Goal: Task Accomplishment & Management: Complete application form

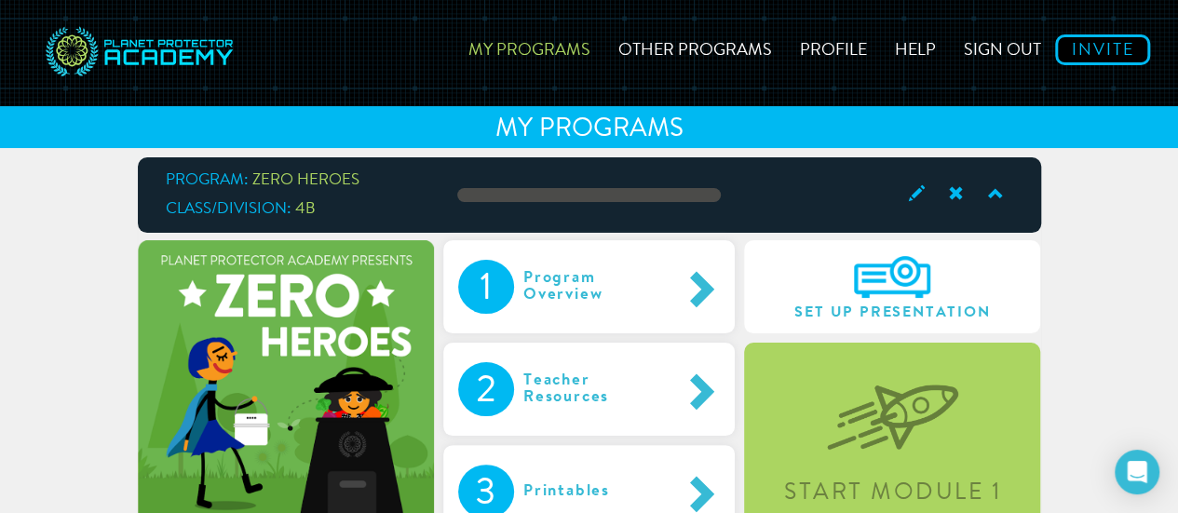
click at [814, 457] on div "Start Module 1" at bounding box center [892, 440] width 296 height 195
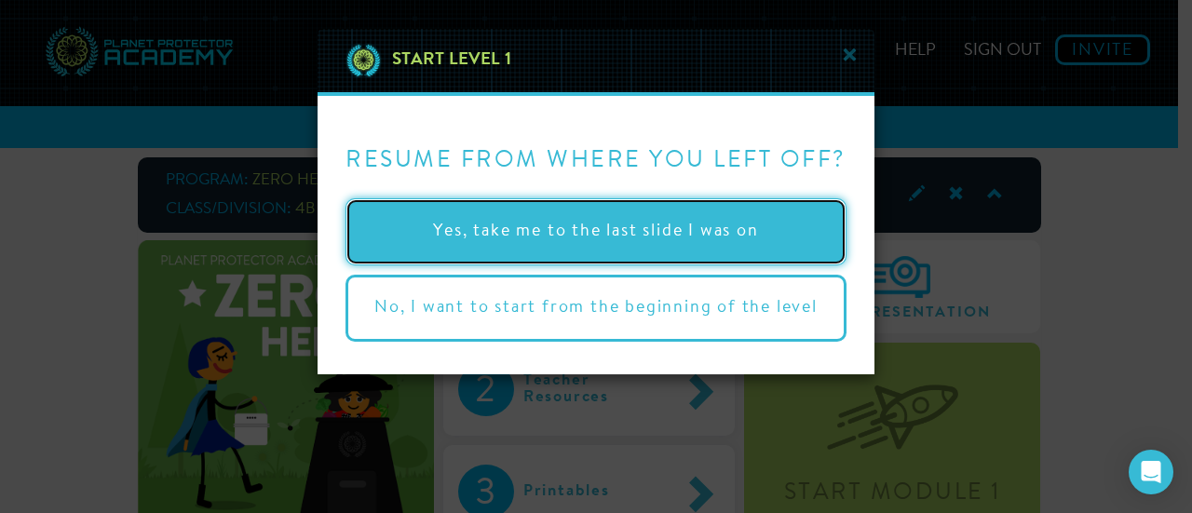
click at [560, 249] on button "Yes, take me to the last slide I was on" at bounding box center [595, 231] width 501 height 67
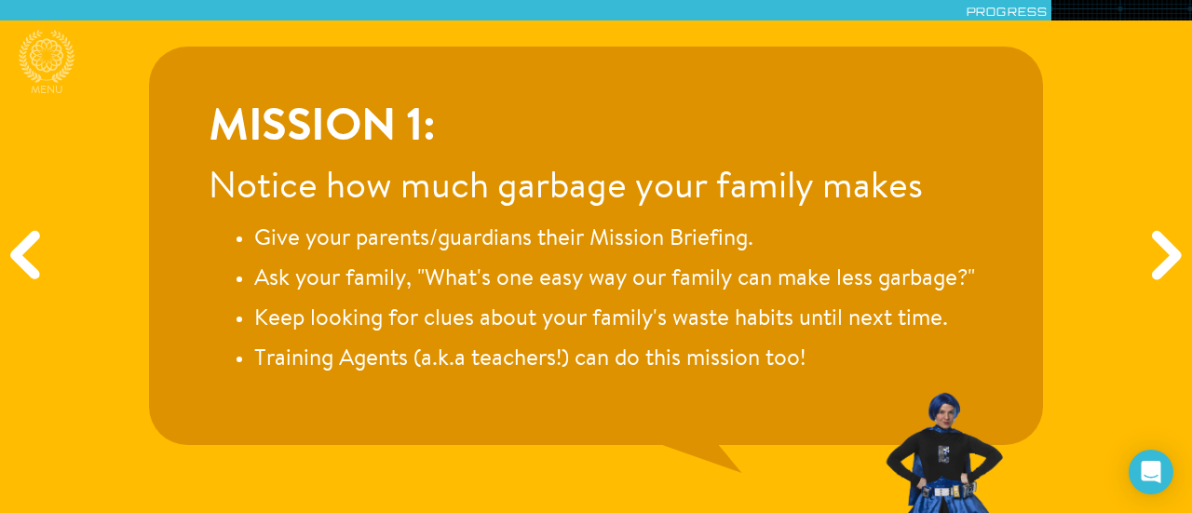
click at [1171, 234] on div "Next" at bounding box center [1163, 257] width 57 height 154
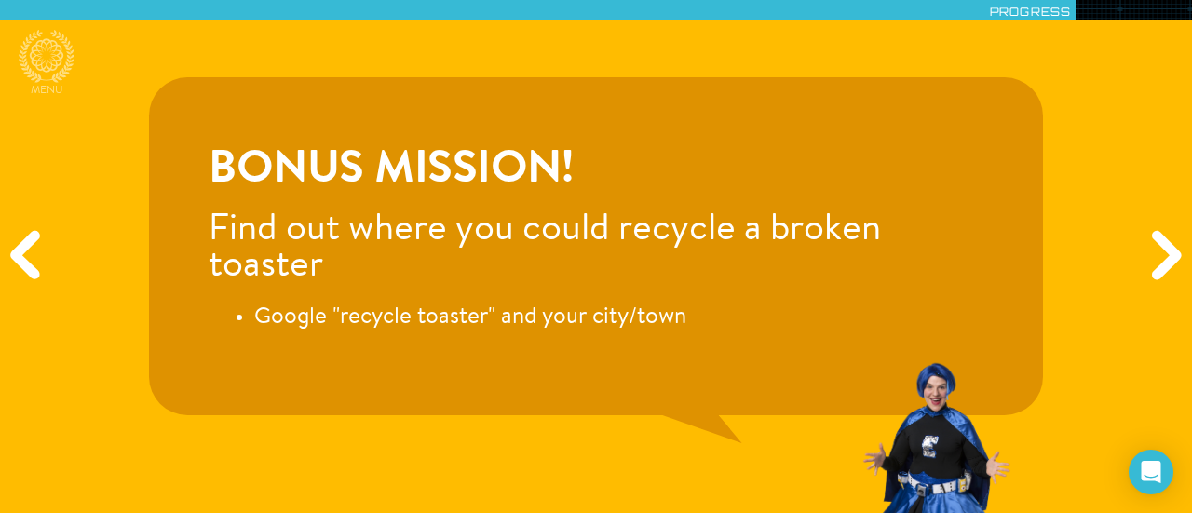
click at [1154, 263] on div "Next" at bounding box center [1163, 257] width 57 height 154
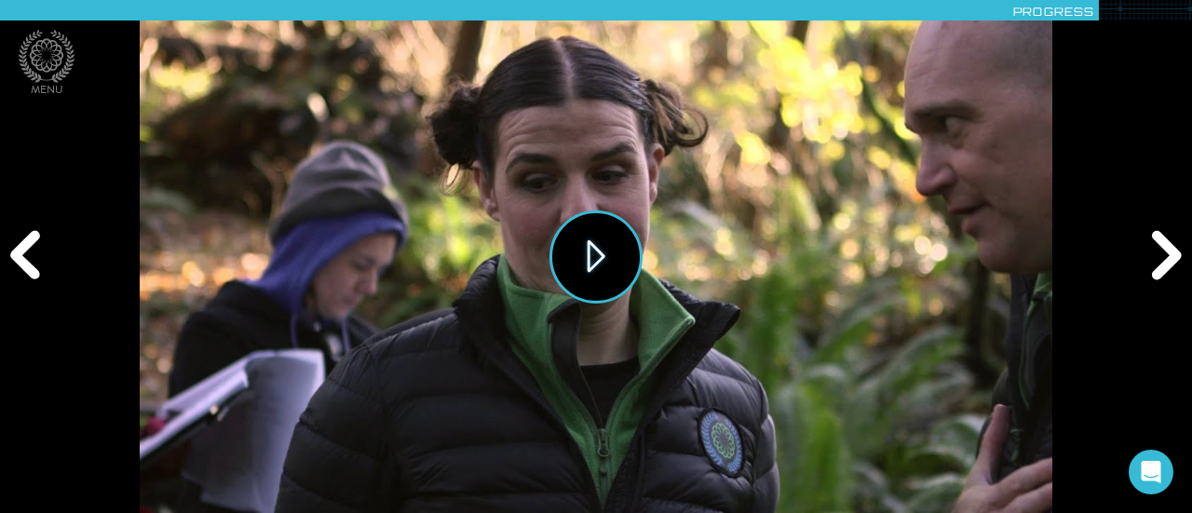
click at [597, 251] on button "Play" at bounding box center [595, 256] width 93 height 93
click at [1185, 247] on div "Next" at bounding box center [1163, 257] width 57 height 154
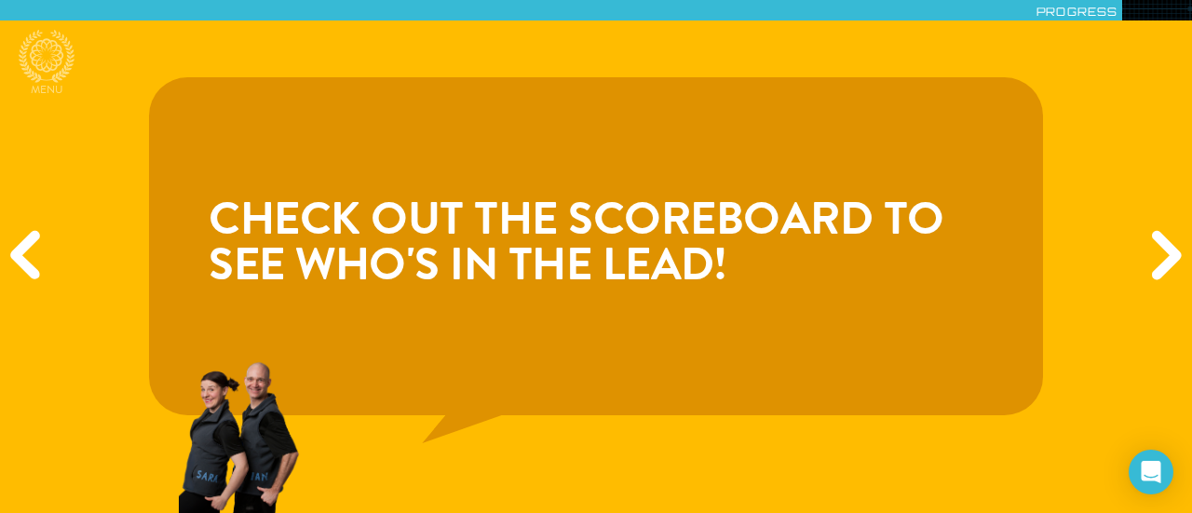
click at [1170, 245] on div "Next" at bounding box center [1163, 257] width 57 height 154
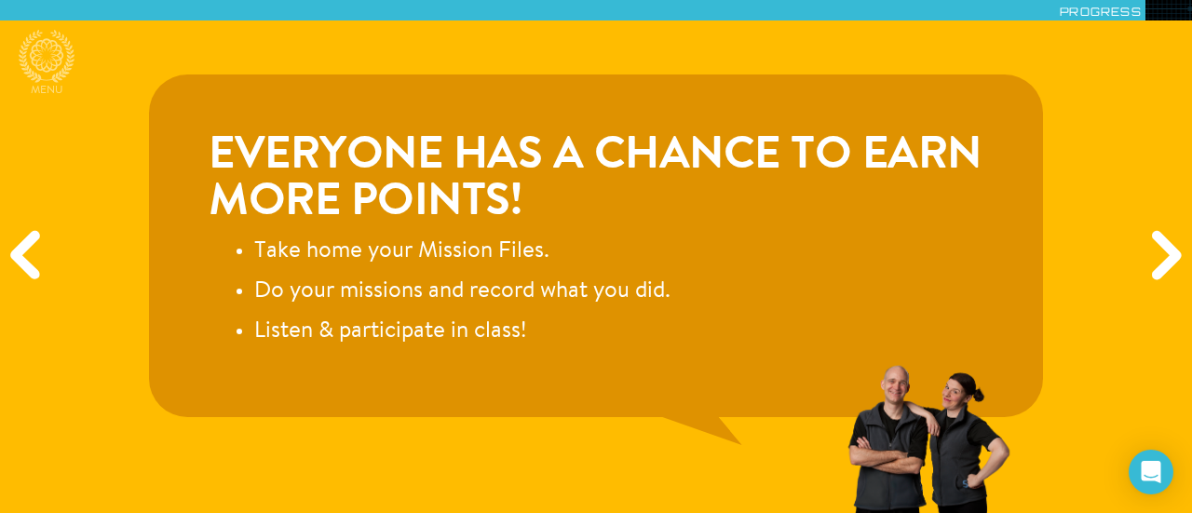
click at [1159, 243] on div "Next" at bounding box center [1163, 257] width 57 height 154
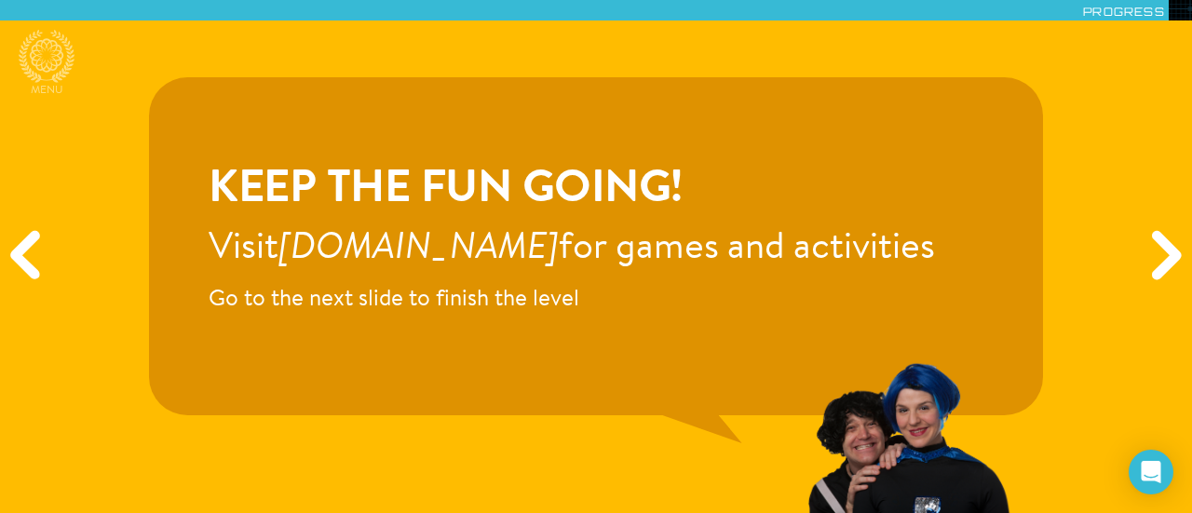
click at [1159, 243] on div "Next" at bounding box center [1163, 257] width 57 height 154
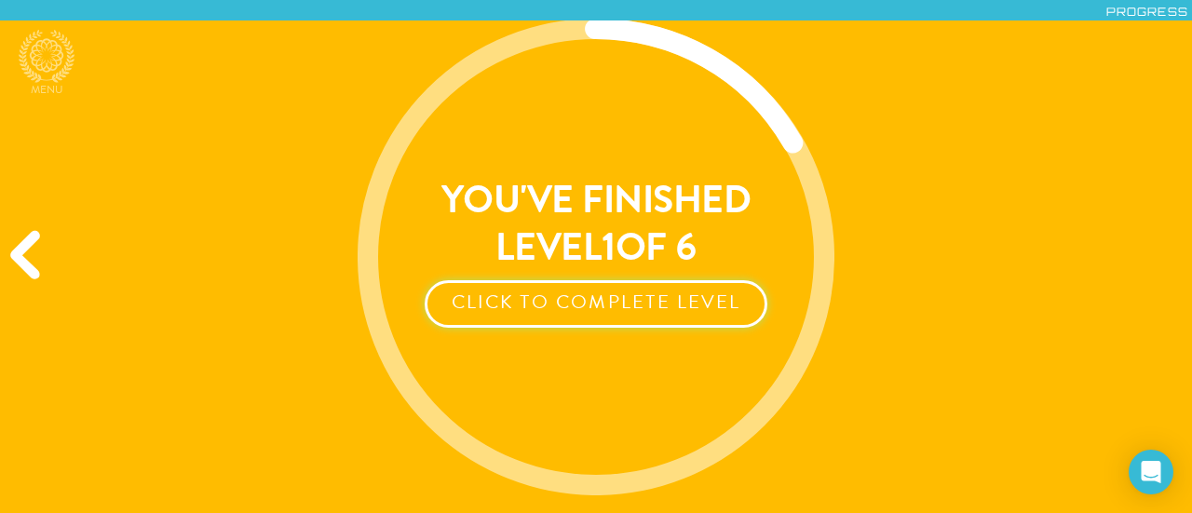
drag, startPoint x: 544, startPoint y: 295, endPoint x: 516, endPoint y: 299, distance: 28.2
click at [516, 299] on button "Click to Complete Level" at bounding box center [596, 303] width 342 height 47
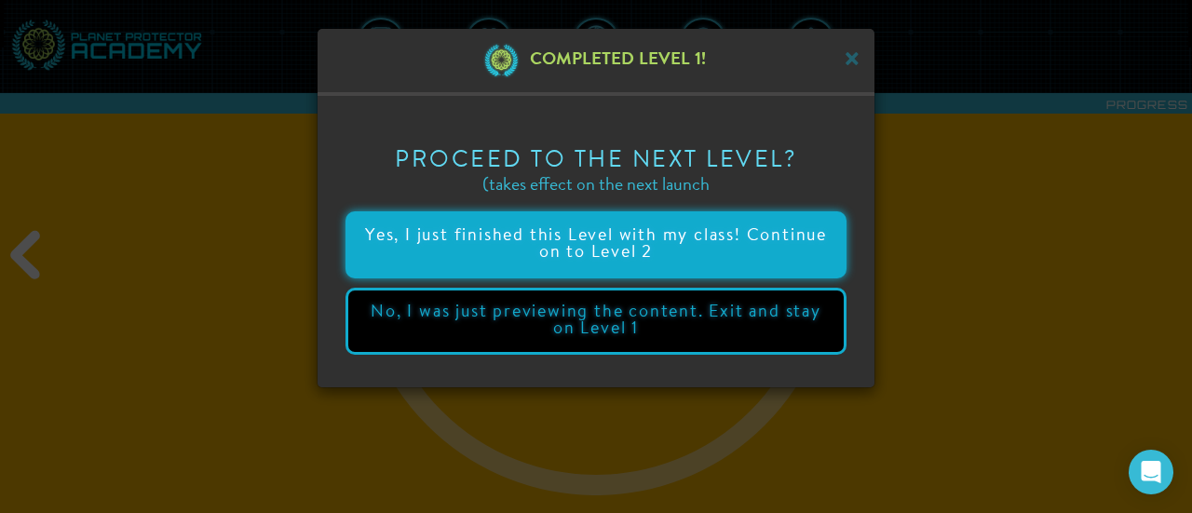
click at [555, 261] on button "Yes, I just finished this Level with my class! Continue on to Level 2" at bounding box center [595, 244] width 501 height 67
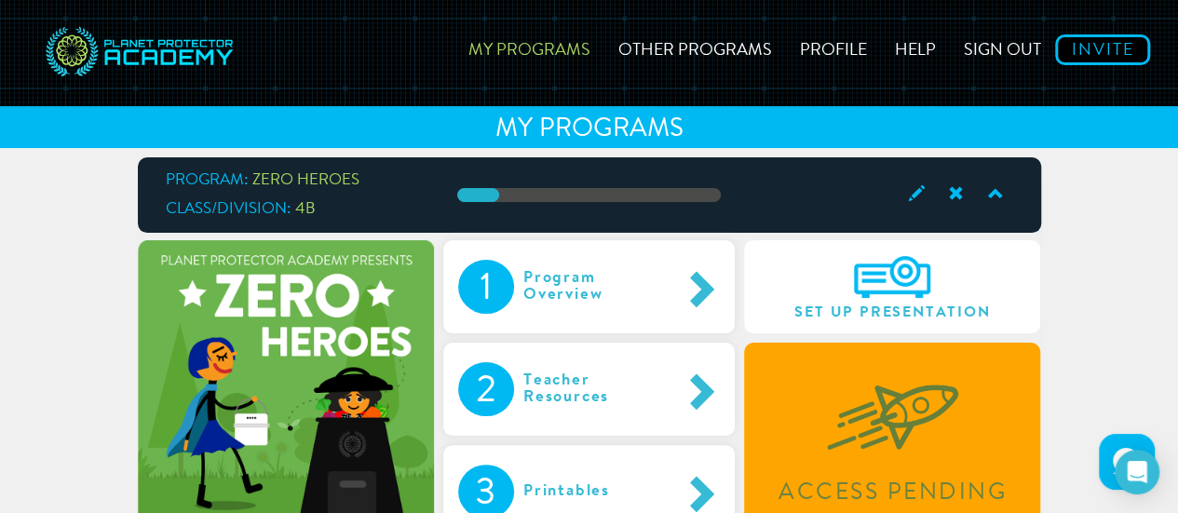
drag, startPoint x: 869, startPoint y: 445, endPoint x: 669, endPoint y: 265, distance: 269.0
click at [669, 265] on div "Program Overview" at bounding box center [597, 287] width 166 height 54
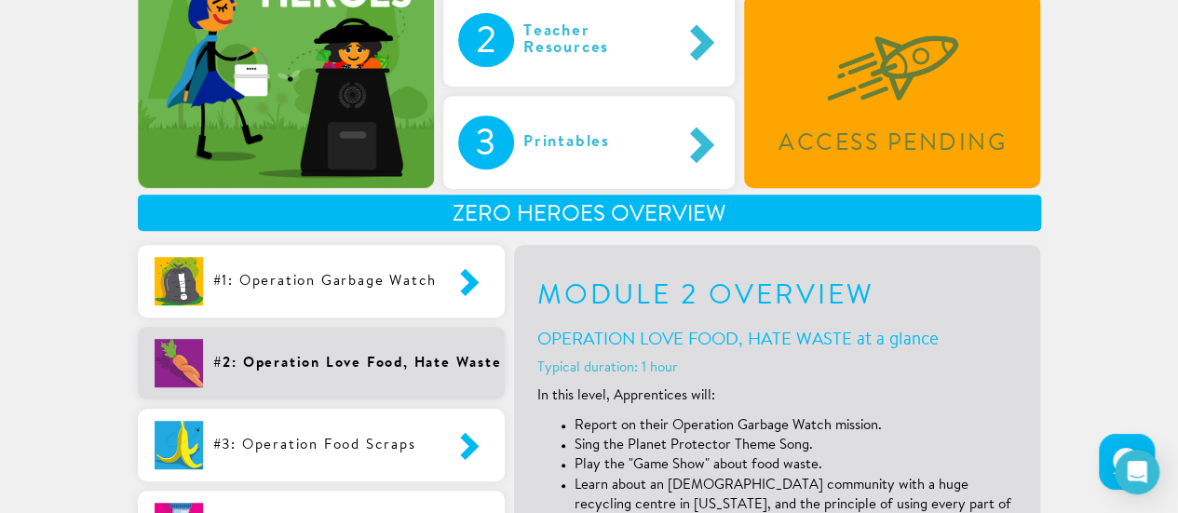
scroll to position [363, 0]
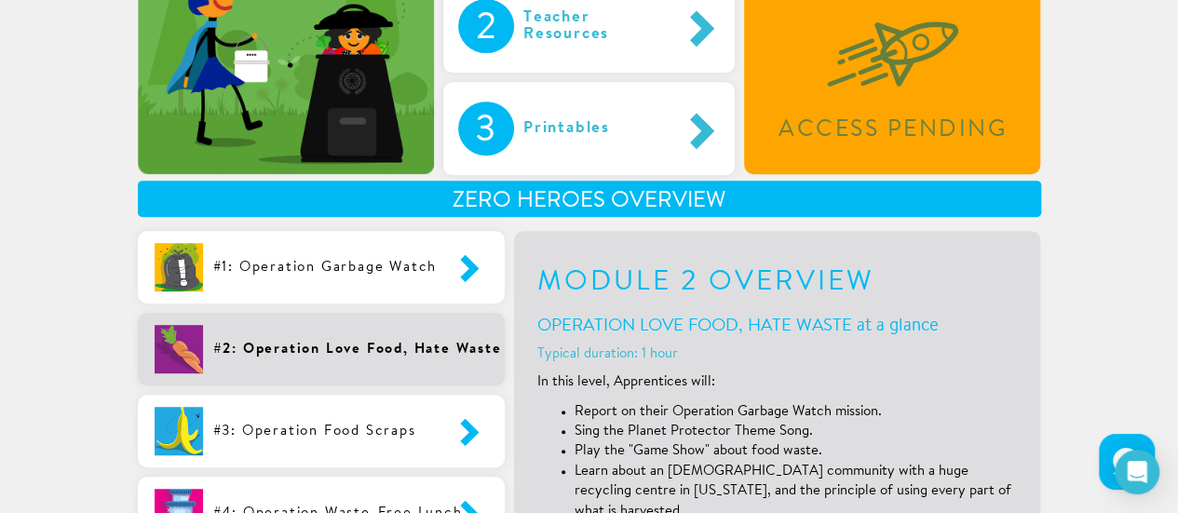
click at [418, 254] on div "#1: Operation Garbage Watch" at bounding box center [321, 263] width 235 height 41
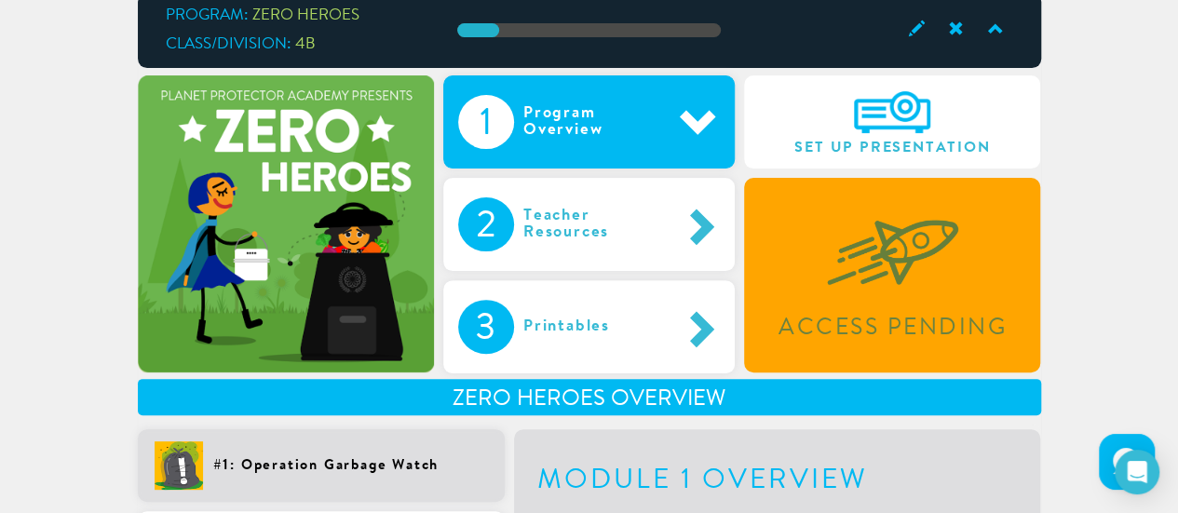
scroll to position [0, 0]
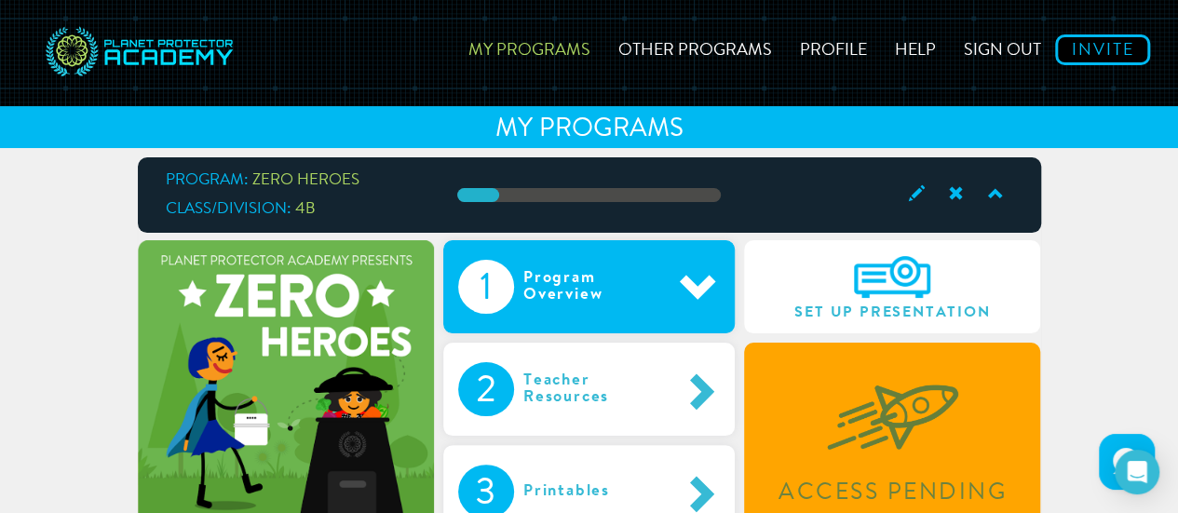
click at [823, 470] on div "Access Pending" at bounding box center [892, 440] width 296 height 195
click at [1015, 46] on link "Sign out" at bounding box center [1002, 47] width 105 height 66
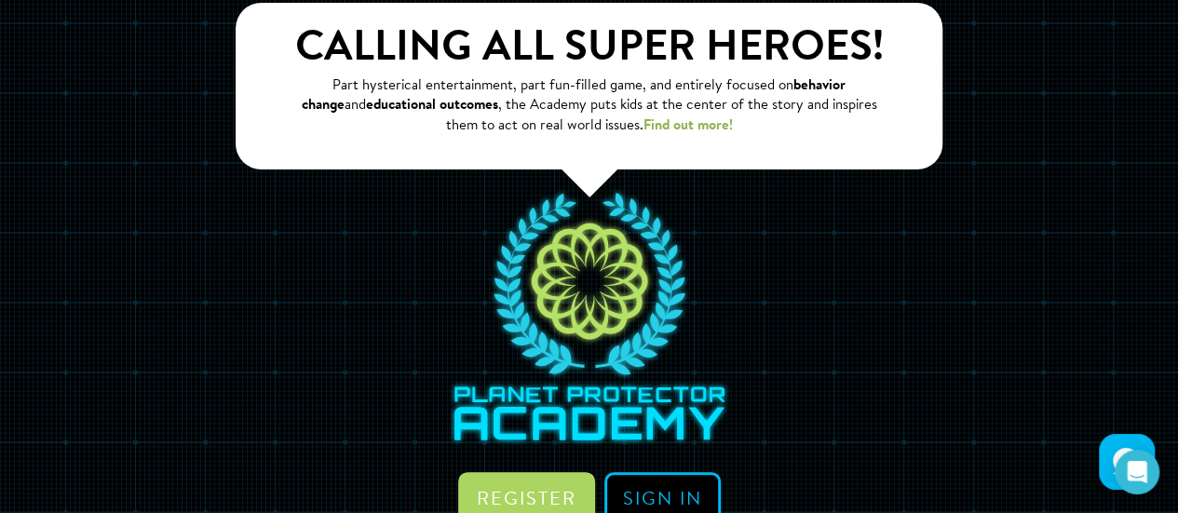
scroll to position [187, 0]
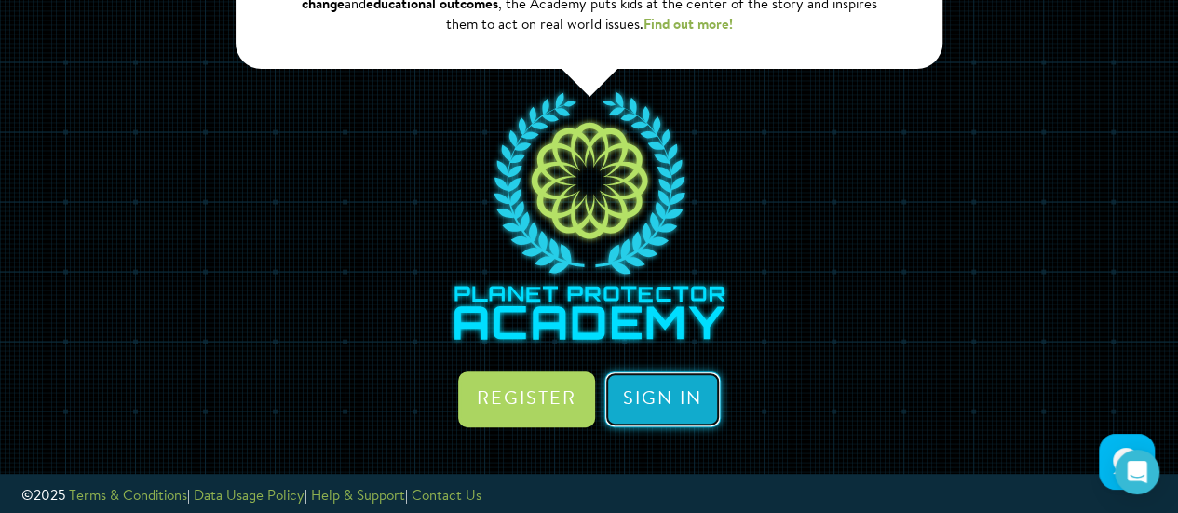
click at [670, 413] on link "Sign in" at bounding box center [662, 400] width 116 height 56
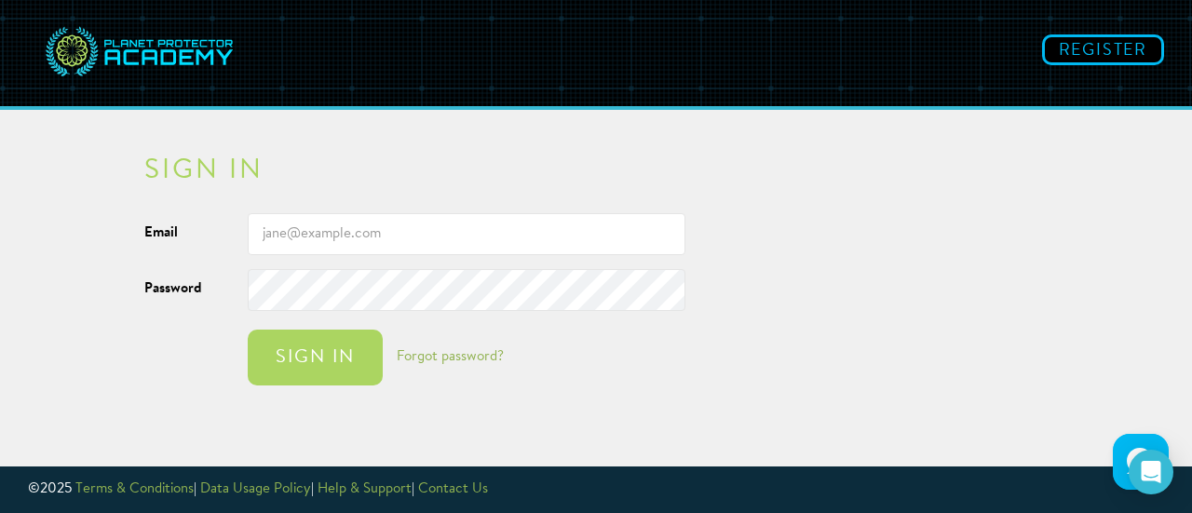
click at [262, 221] on input "Email" at bounding box center [467, 234] width 438 height 42
type input "[PERSON_NAME][DOMAIN_NAME][EMAIL_ADDRESS][PERSON_NAME][DOMAIN_NAME]"
click at [248, 330] on button "Sign in" at bounding box center [315, 358] width 135 height 56
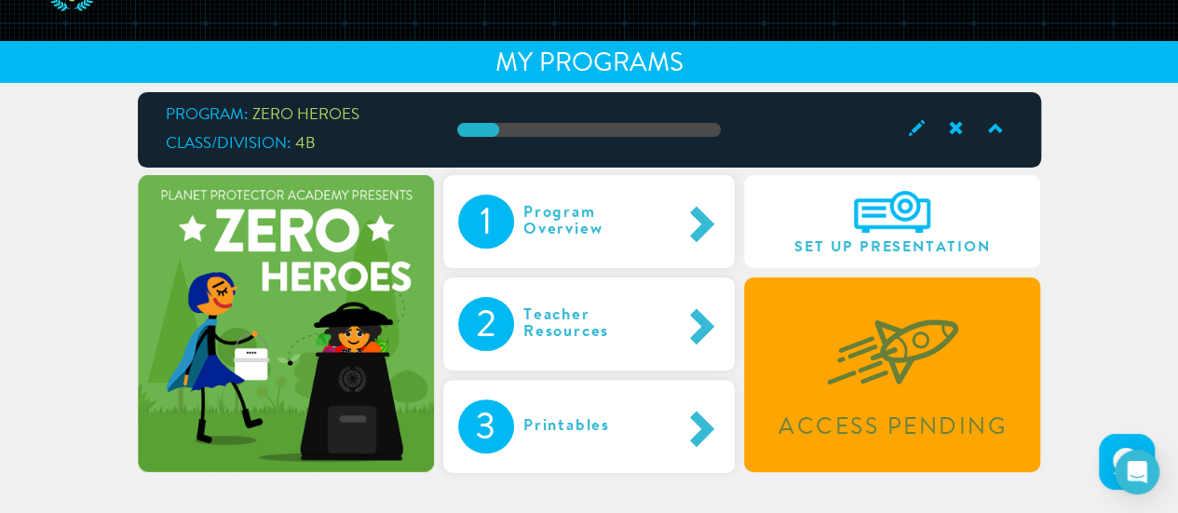
scroll to position [64, 0]
